Goal: Book appointment/travel/reservation

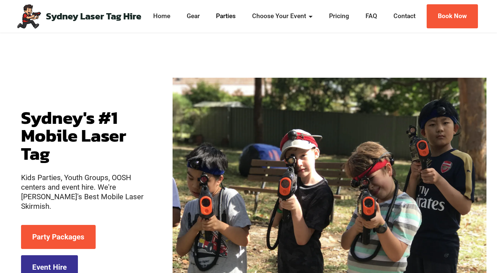
click at [228, 18] on link "Parties" at bounding box center [226, 17] width 24 height 10
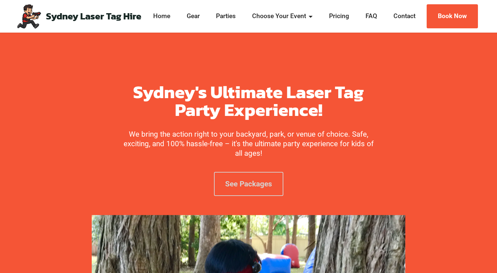
click at [228, 181] on link "See Packages" at bounding box center [248, 184] width 69 height 24
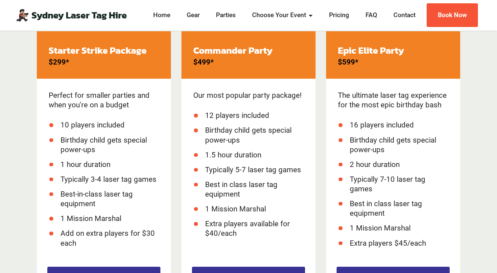
scroll to position [907, 0]
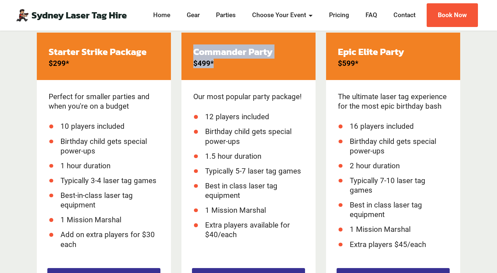
drag, startPoint x: 191, startPoint y: 52, endPoint x: 216, endPoint y: 72, distance: 32.5
click at [216, 72] on div "Commander Party $499*" at bounding box center [248, 56] width 134 height 47
drag, startPoint x: 222, startPoint y: 62, endPoint x: 185, endPoint y: 53, distance: 37.7
click at [185, 53] on div "Commander Party $499*" at bounding box center [248, 56] width 134 height 47
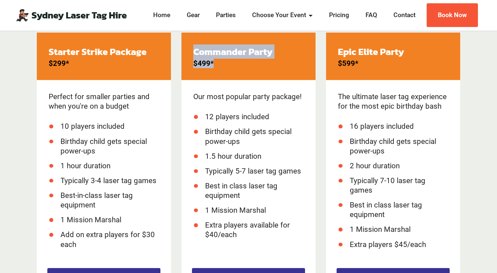
click at [185, 53] on div "Commander Party $499*" at bounding box center [248, 56] width 134 height 47
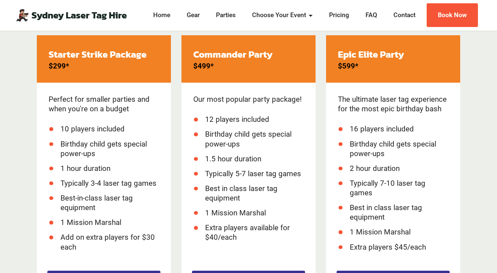
scroll to position [905, 0]
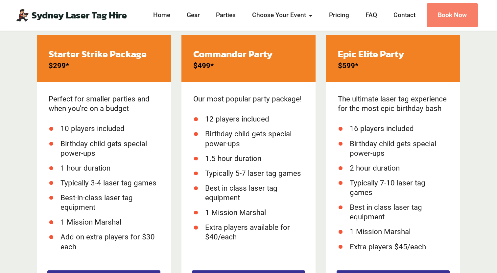
click at [446, 23] on link "Book Now" at bounding box center [452, 15] width 51 height 24
click at [439, 16] on link "Book Now" at bounding box center [452, 15] width 51 height 24
click at [460, 19] on link "Book Now" at bounding box center [452, 15] width 51 height 24
